Goal: Information Seeking & Learning: Understand process/instructions

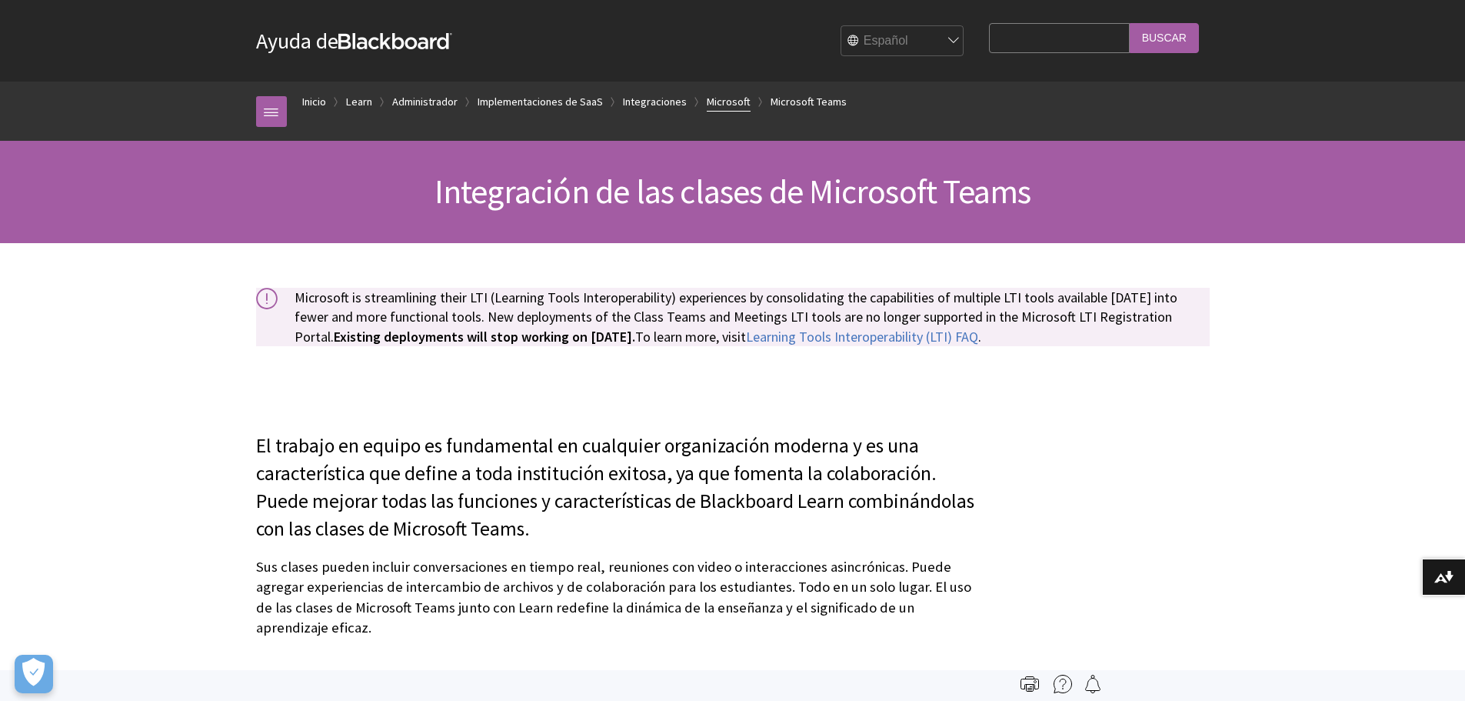
click at [743, 102] on link "Microsoft" at bounding box center [729, 101] width 44 height 19
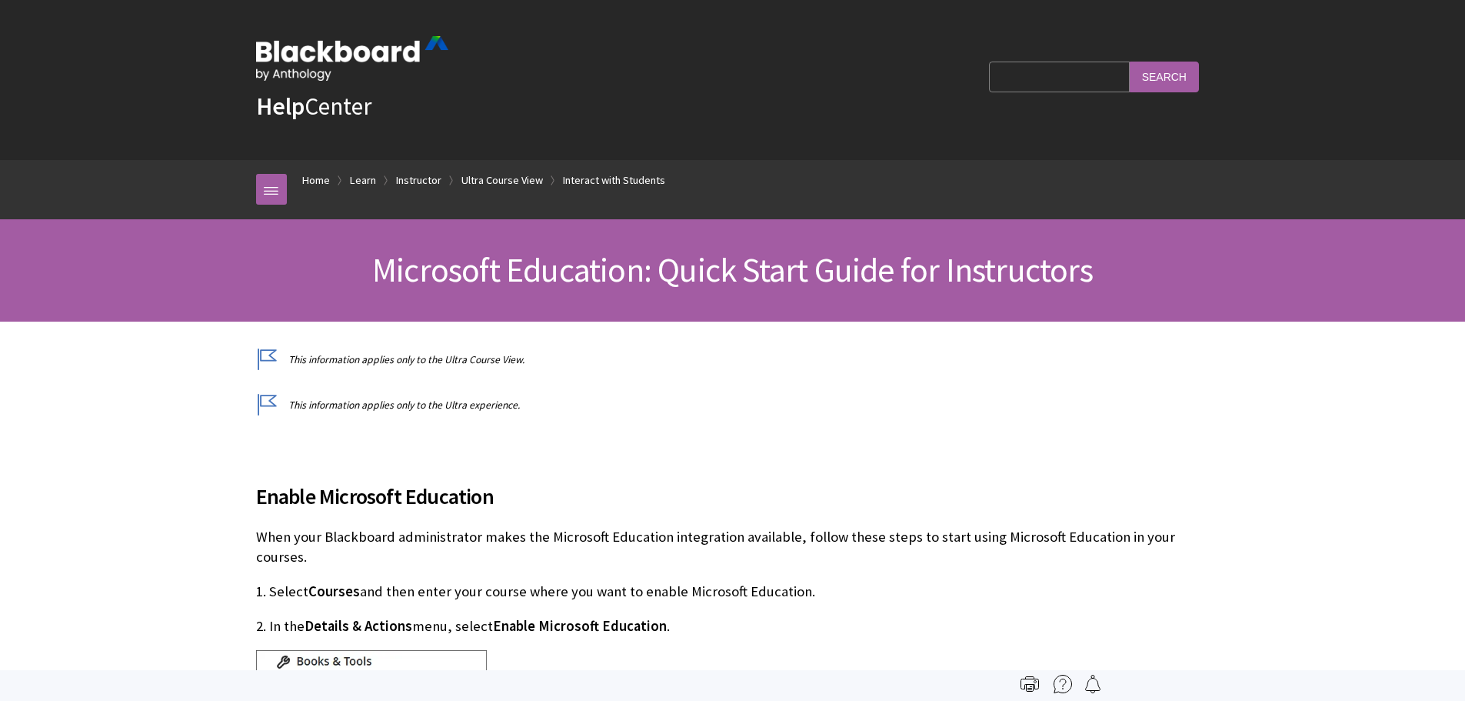
scroll to position [2711, 0]
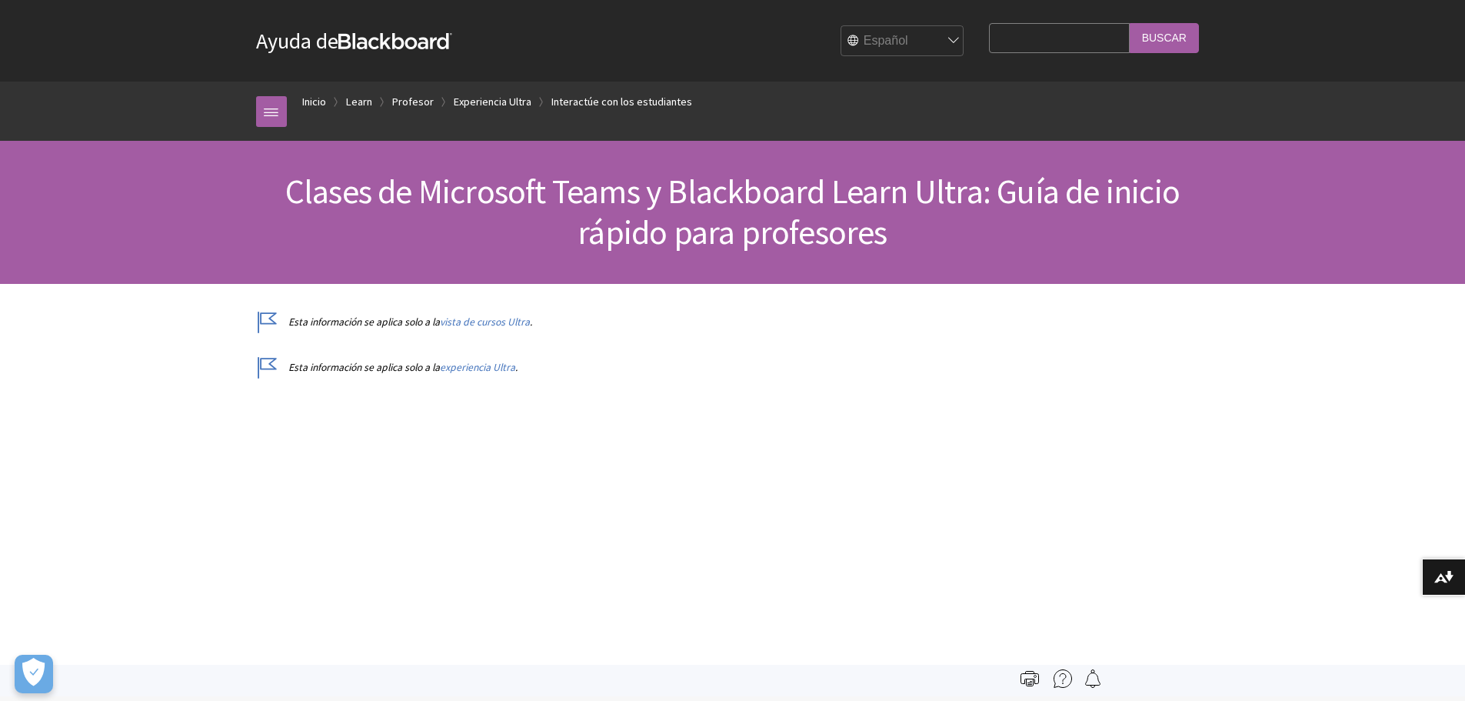
scroll to position [2158, 0]
